Goal: Task Accomplishment & Management: Complete application form

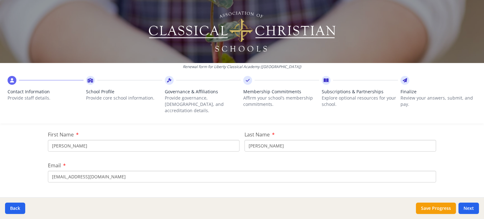
scroll to position [76, 0]
click at [132, 142] on input "[PERSON_NAME]" at bounding box center [144, 147] width 192 height 12
type input "K"
type input "[PERSON_NAME]"
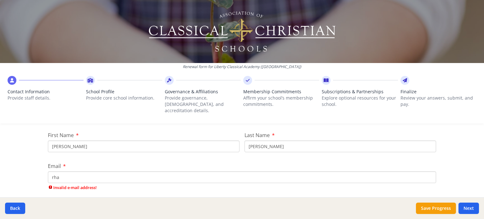
type input "[EMAIL_ADDRESS][DOMAIN_NAME]"
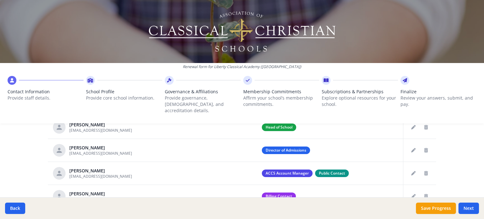
scroll to position [273, 0]
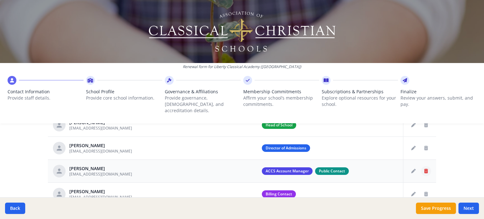
click at [424, 169] on icon "Delete staff" at bounding box center [426, 171] width 4 height 4
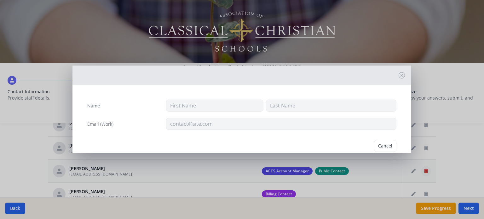
type input "[PERSON_NAME]"
type input "[EMAIL_ADDRESS][DOMAIN_NAME]"
click at [383, 146] on button "Delete" at bounding box center [386, 146] width 22 height 12
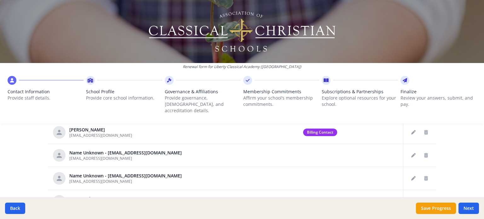
scroll to position [40, 0]
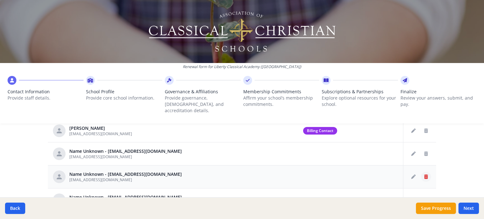
click at [424, 175] on icon "Delete staff" at bounding box center [426, 177] width 4 height 4
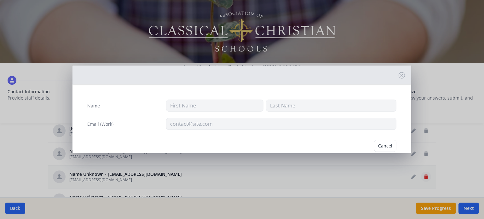
type input "[EMAIL_ADDRESS][DOMAIN_NAME]"
click at [387, 144] on button "Delete" at bounding box center [386, 146] width 22 height 12
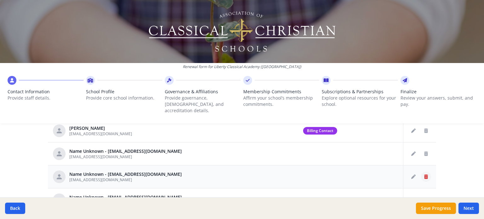
click at [422, 172] on button "Delete staff" at bounding box center [426, 177] width 10 height 10
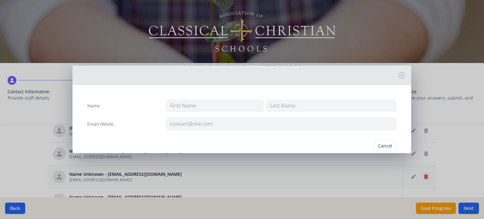
type input "[EMAIL_ADDRESS][DOMAIN_NAME]"
click at [386, 147] on button "Delete" at bounding box center [386, 146] width 22 height 12
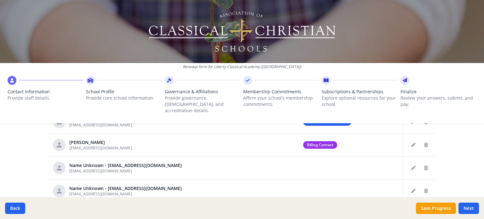
scroll to position [302, 0]
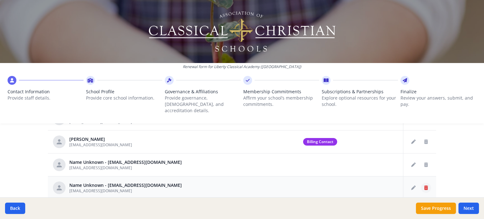
click at [424, 186] on icon "Delete staff" at bounding box center [426, 188] width 4 height 4
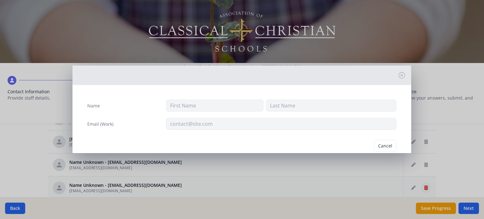
type input "[EMAIL_ADDRESS][DOMAIN_NAME]"
click at [383, 143] on button "Delete" at bounding box center [386, 146] width 22 height 12
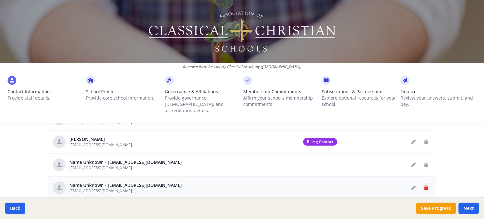
click at [424, 186] on icon "Delete staff" at bounding box center [426, 188] width 4 height 4
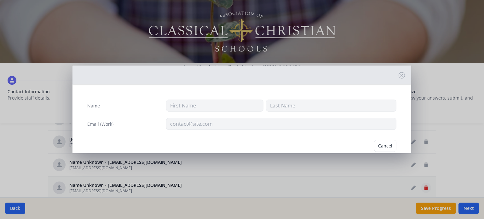
type input "[EMAIL_ADDRESS][DOMAIN_NAME]"
click at [383, 147] on button "Delete" at bounding box center [386, 146] width 22 height 12
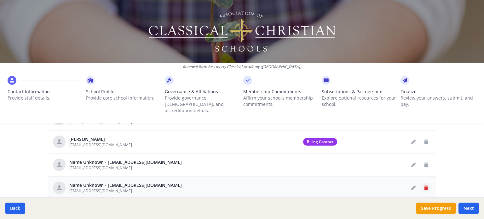
click at [422, 183] on button "Delete staff" at bounding box center [426, 188] width 10 height 10
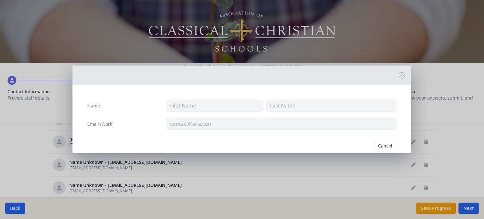
type input "[EMAIL_ADDRESS][DOMAIN_NAME]"
click at [377, 147] on button "Delete" at bounding box center [386, 146] width 22 height 12
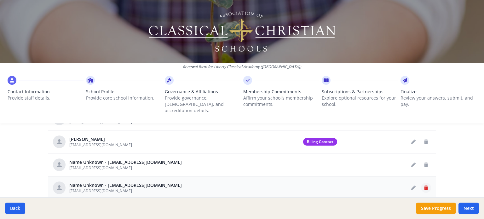
click at [424, 186] on icon "Delete staff" at bounding box center [426, 188] width 4 height 4
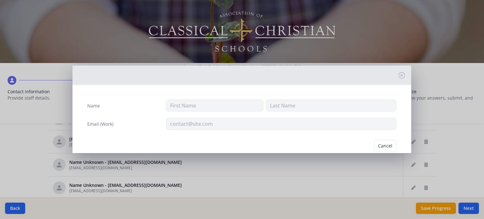
type input "[EMAIL_ADDRESS][DOMAIN_NAME]"
click at [377, 146] on button "Delete" at bounding box center [386, 146] width 22 height 12
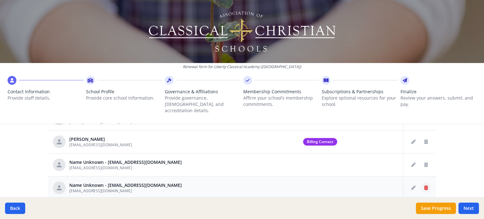
click at [421, 184] on button "Delete staff" at bounding box center [426, 188] width 10 height 10
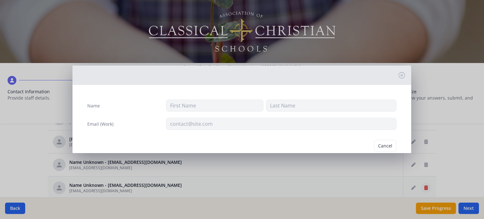
type input "[EMAIL_ADDRESS][DOMAIN_NAME]"
click at [385, 147] on button "Delete" at bounding box center [386, 146] width 22 height 12
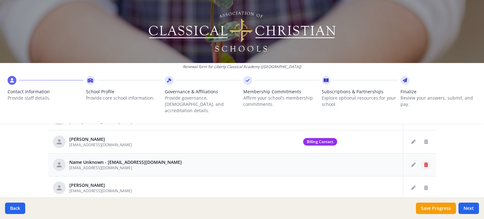
click at [424, 163] on icon "Delete staff" at bounding box center [426, 165] width 4 height 4
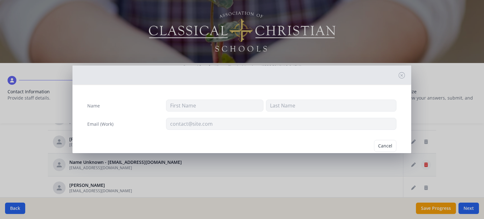
type input "[EMAIL_ADDRESS][DOMAIN_NAME]"
click at [358, 146] on button "Cancel" at bounding box center [361, 146] width 22 height 12
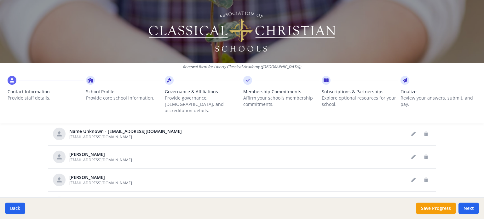
scroll to position [335, 0]
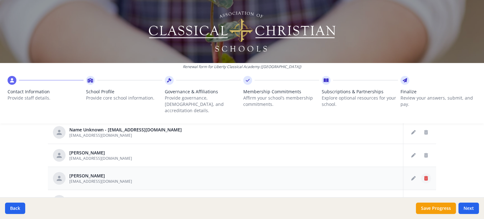
click at [424, 176] on icon "Delete staff" at bounding box center [426, 178] width 4 height 4
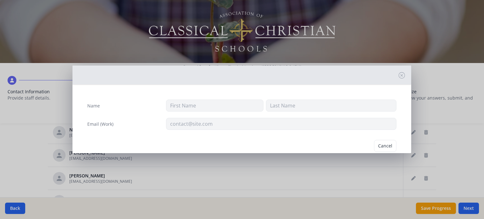
type input "[PERSON_NAME]"
type input "Grill"
type input "[EMAIL_ADDRESS][DOMAIN_NAME]"
click at [388, 145] on button "Delete" at bounding box center [386, 146] width 22 height 12
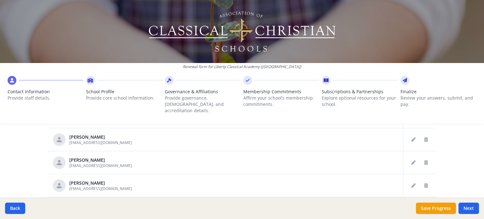
scroll to position [39, 0]
click at [421, 157] on button "Delete staff" at bounding box center [426, 162] width 10 height 10
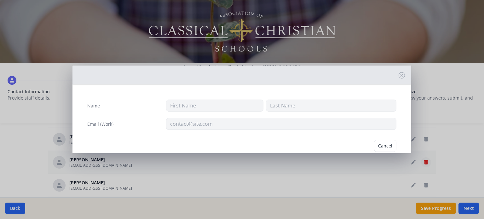
type input "[PERSON_NAME]"
type input "Horn"
type input "[EMAIL_ADDRESS][DOMAIN_NAME]"
click at [389, 145] on button "Delete" at bounding box center [386, 146] width 22 height 12
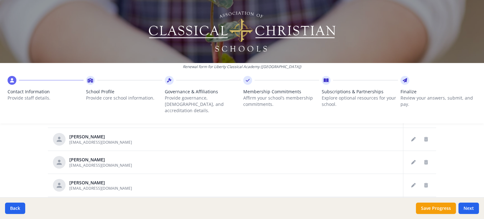
scroll to position [42, 0]
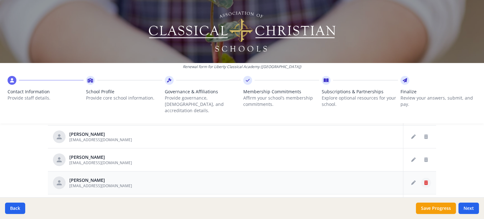
click at [424, 181] on icon "Delete staff" at bounding box center [426, 183] width 4 height 4
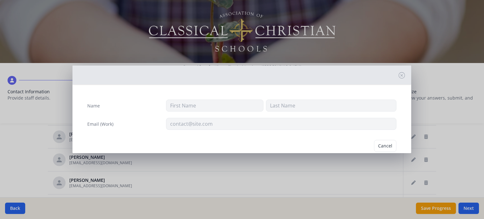
type input "Maddy"
type input "[PERSON_NAME]"
type input "[EMAIL_ADDRESS][DOMAIN_NAME]"
click at [387, 145] on button "Delete" at bounding box center [386, 146] width 22 height 12
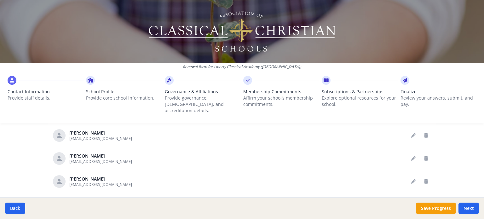
scroll to position [385, 0]
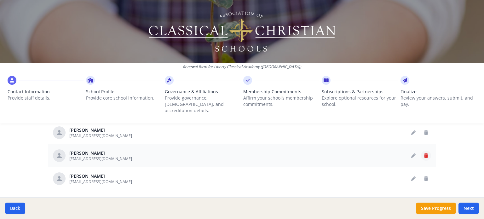
click at [421, 151] on button "Delete staff" at bounding box center [426, 156] width 10 height 10
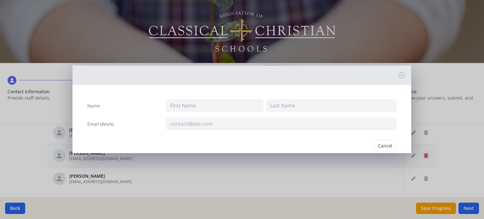
type input "[PERSON_NAME]"
type input "[EMAIL_ADDRESS][DOMAIN_NAME]"
click at [378, 146] on button "Delete" at bounding box center [386, 146] width 22 height 12
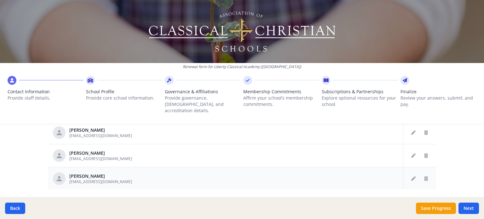
scroll to position [392, 0]
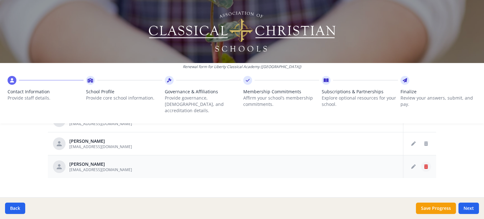
click at [424, 165] on icon "Delete staff" at bounding box center [426, 167] width 4 height 4
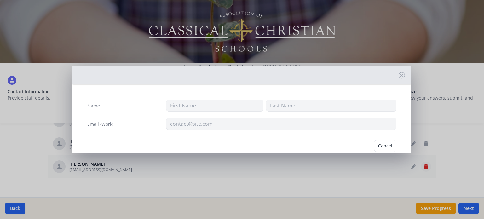
type input "[PERSON_NAME]"
type input "Woernle"
type input "[EMAIL_ADDRESS][DOMAIN_NAME]"
click at [380, 144] on button "Delete" at bounding box center [386, 146] width 22 height 12
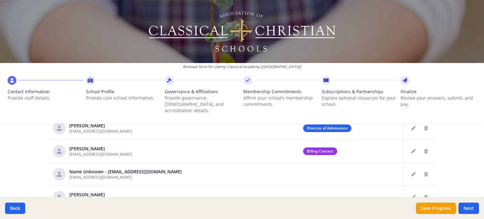
scroll to position [307, 0]
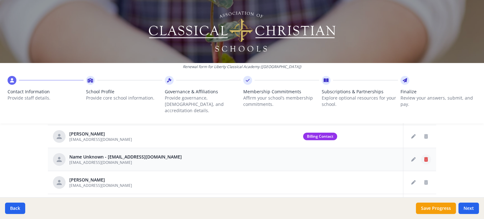
click at [424, 157] on icon "Delete staff" at bounding box center [426, 159] width 4 height 4
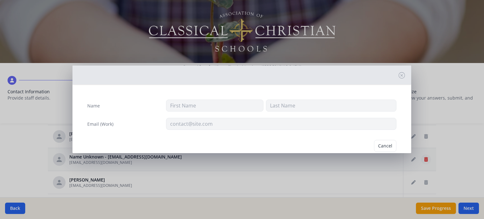
type input "[EMAIL_ADDRESS][DOMAIN_NAME]"
click at [382, 145] on button "Delete" at bounding box center [386, 146] width 22 height 12
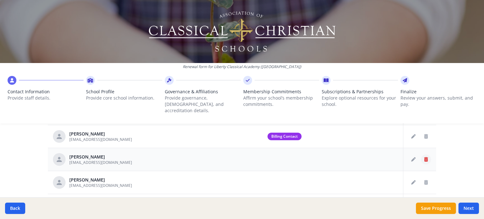
click at [424, 157] on icon "Delete staff" at bounding box center [426, 159] width 4 height 4
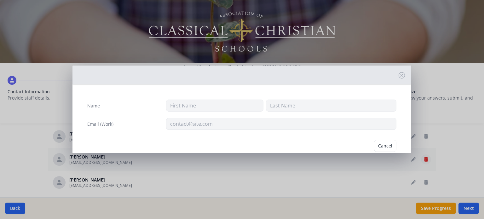
type input "[PERSON_NAME]"
type input "[EMAIL_ADDRESS][DOMAIN_NAME]"
click at [388, 143] on button "Delete" at bounding box center [386, 146] width 22 height 12
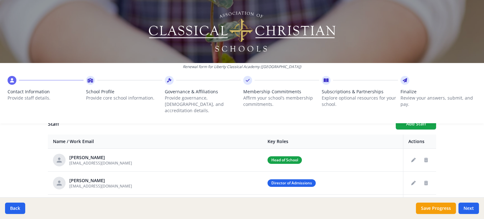
scroll to position [228, 0]
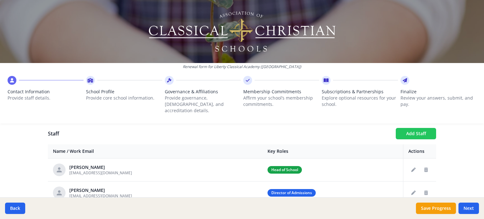
click at [429, 128] on button "Add Staff" at bounding box center [416, 133] width 40 height 11
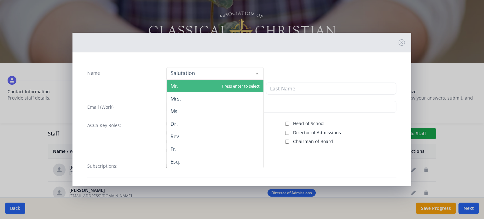
click at [251, 74] on div at bounding box center [257, 73] width 13 height 12
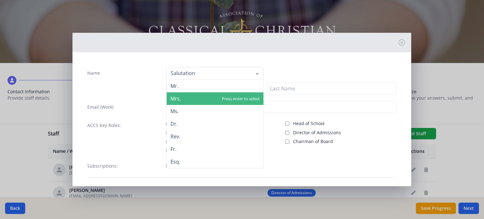
click at [239, 96] on span "Mrs." at bounding box center [215, 98] width 97 height 13
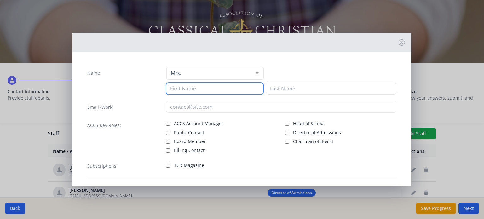
click at [222, 88] on input at bounding box center [214, 89] width 97 height 12
type input "[PERSON_NAME]"
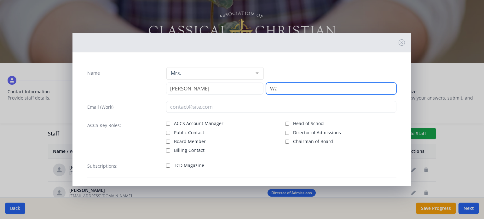
type input "W"
type input "Easton"
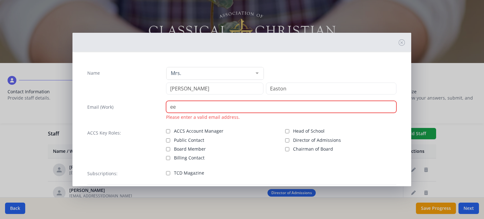
type input "e"
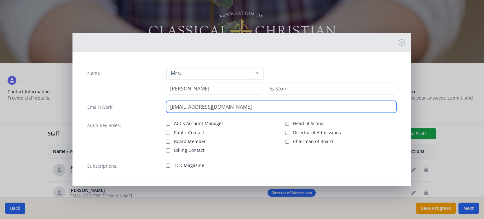
scroll to position [28, 0]
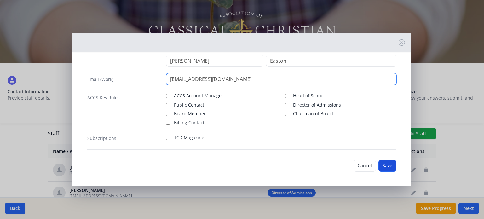
type input "[EMAIL_ADDRESS][DOMAIN_NAME]"
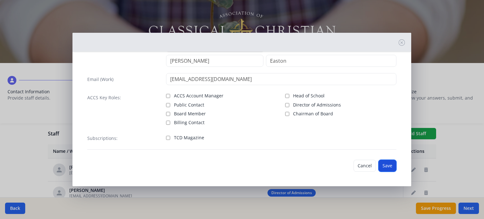
click at [386, 163] on button "Save" at bounding box center [388, 166] width 18 height 12
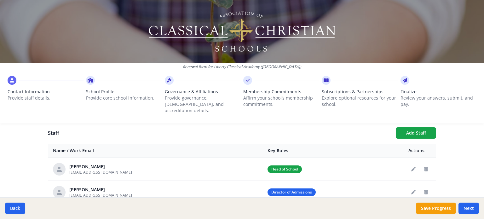
scroll to position [229, 0]
click at [417, 127] on button "Add Staff" at bounding box center [416, 132] width 40 height 11
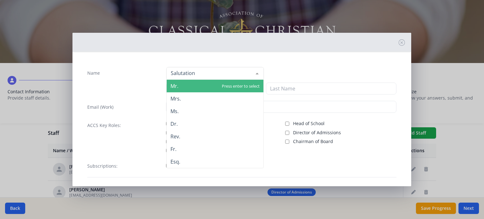
click at [251, 75] on div at bounding box center [257, 73] width 13 height 12
click at [250, 83] on span "Mr." at bounding box center [215, 86] width 97 height 13
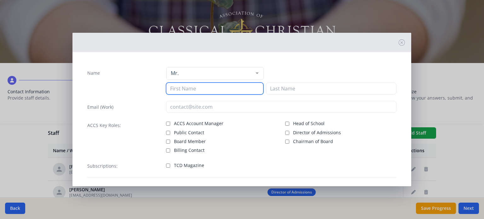
click at [246, 88] on input at bounding box center [214, 89] width 97 height 12
type input "Bryn"
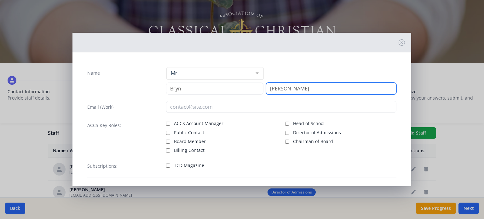
type input "[PERSON_NAME]"
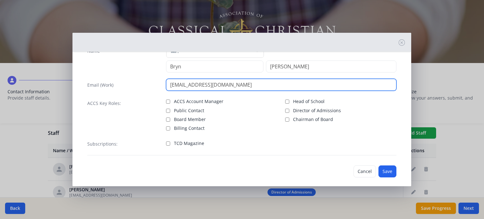
scroll to position [28, 0]
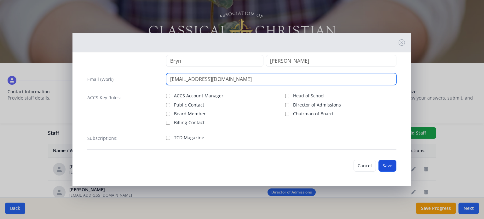
type input "[EMAIL_ADDRESS][DOMAIN_NAME]"
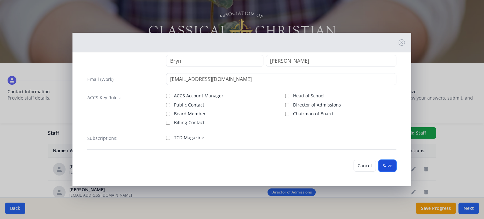
click at [386, 165] on button "Save" at bounding box center [388, 166] width 18 height 12
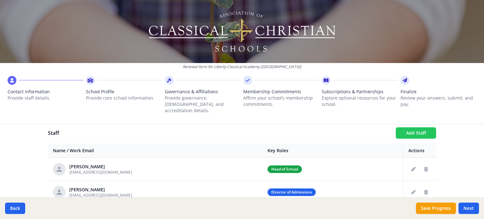
click at [419, 128] on button "Add Staff" at bounding box center [416, 132] width 40 height 11
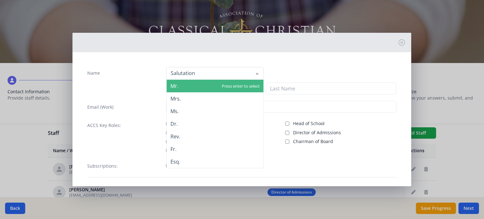
click at [254, 77] on div at bounding box center [257, 73] width 13 height 12
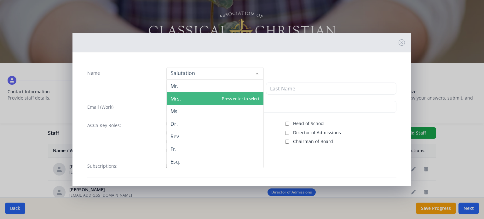
click at [245, 99] on span "Mrs." at bounding box center [215, 98] width 97 height 13
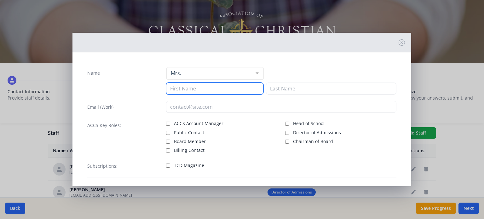
click at [230, 91] on input at bounding box center [214, 89] width 97 height 12
type input "[PERSON_NAME]"
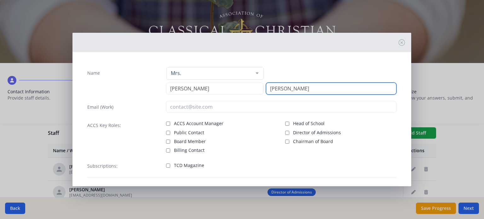
scroll to position [28, 0]
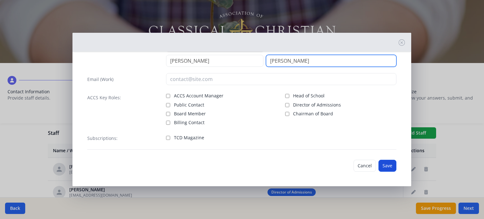
type input "[PERSON_NAME]"
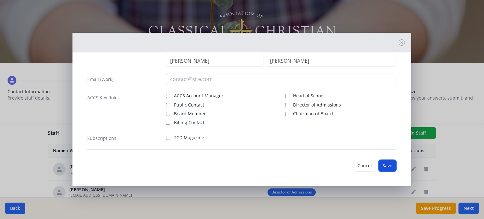
click at [385, 165] on button "Save" at bounding box center [388, 166] width 18 height 12
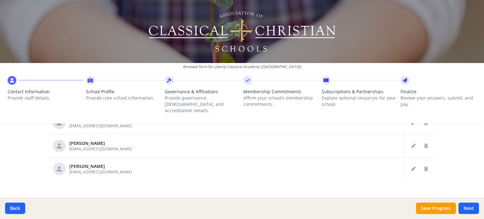
scroll to position [370, 0]
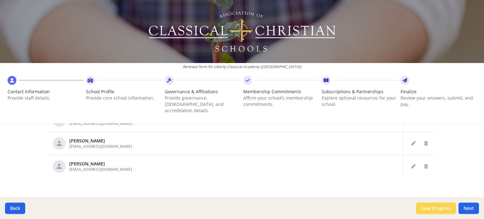
click at [437, 210] on button "Save Progress" at bounding box center [436, 208] width 40 height 11
click at [473, 211] on button "Next" at bounding box center [469, 208] width 20 height 11
type input "[PHONE_NUMBER]"
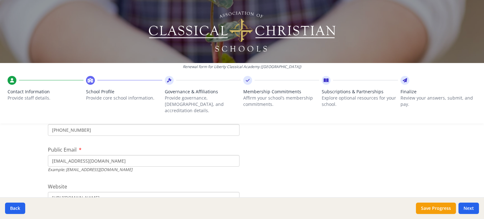
scroll to position [204, 0]
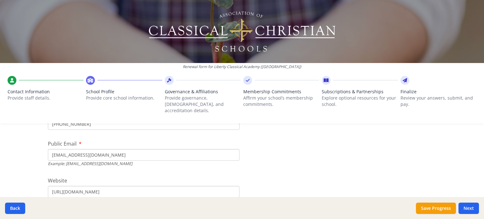
drag, startPoint x: 151, startPoint y: 150, endPoint x: 39, endPoint y: 145, distance: 112.7
type input "i"
type input "[EMAIL_ADDRESS][DOMAIN_NAME]"
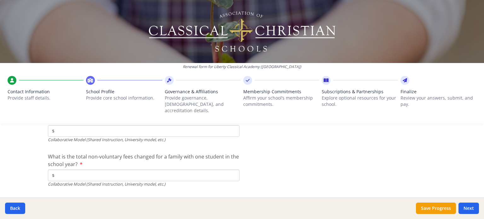
scroll to position [2136, 0]
